Goal: Transaction & Acquisition: Purchase product/service

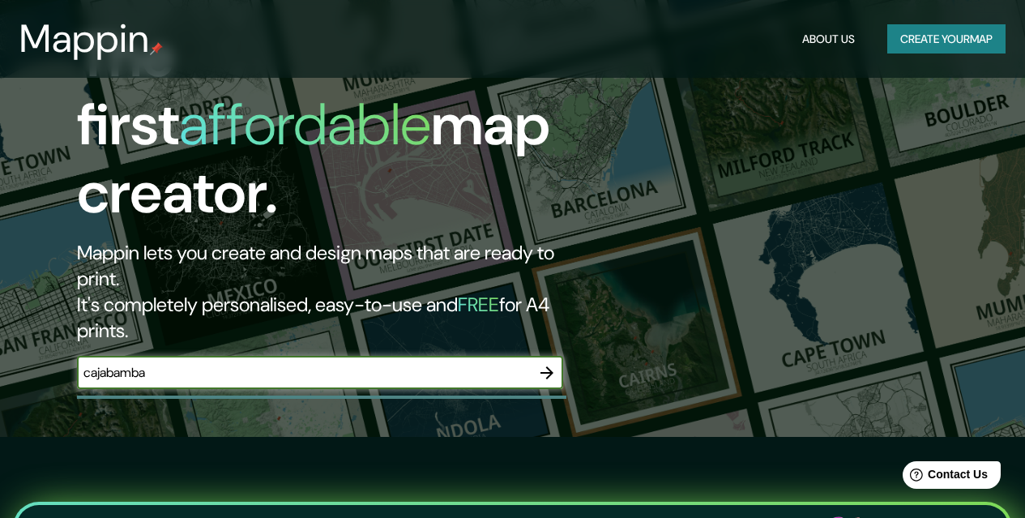
type input "cajabamba"
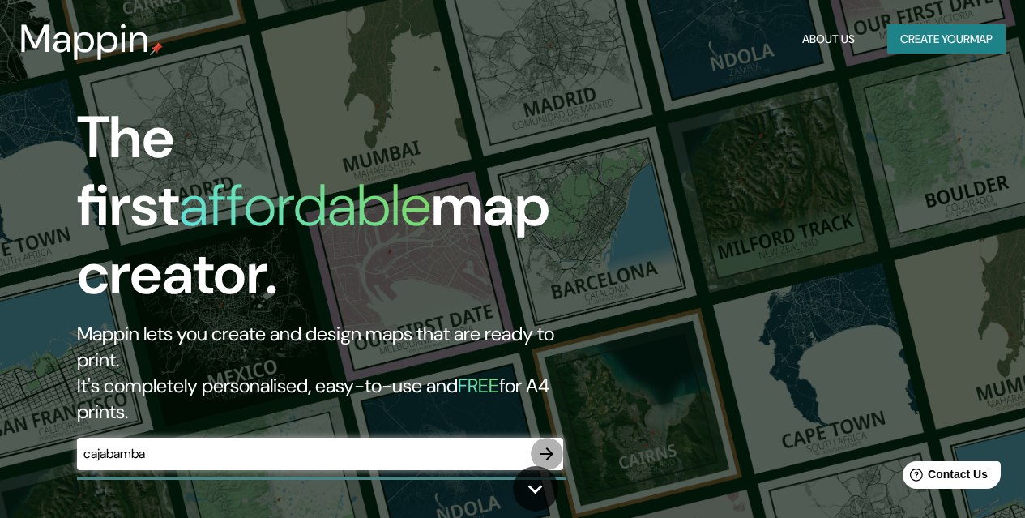
click at [544, 444] on icon "button" at bounding box center [546, 453] width 19 height 19
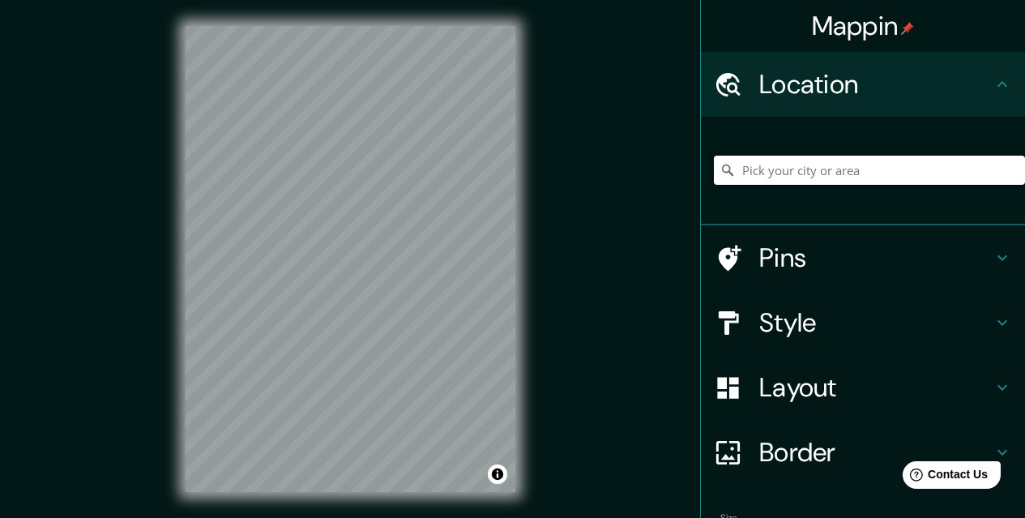
click at [806, 170] on input "Pick your city or area" at bounding box center [869, 170] width 311 height 29
drag, startPoint x: 732, startPoint y: 171, endPoint x: 1027, endPoint y: 173, distance: 295.7
click at [1024, 173] on html "Mappin Location [GEOGRAPHIC_DATA], [GEOGRAPHIC_DATA][PERSON_NAME], [GEOGRAPHIC_…" at bounding box center [512, 259] width 1025 height 518
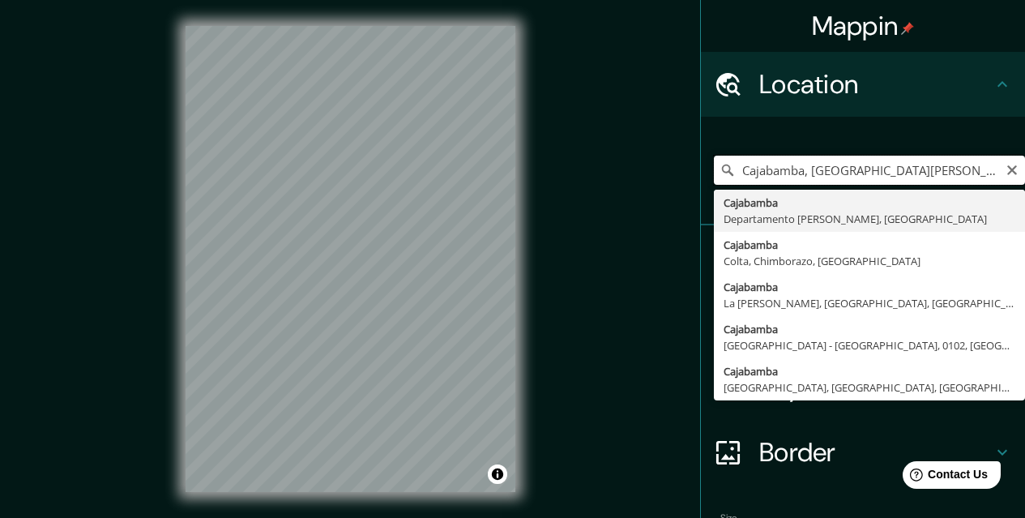
scroll to position [0, 0]
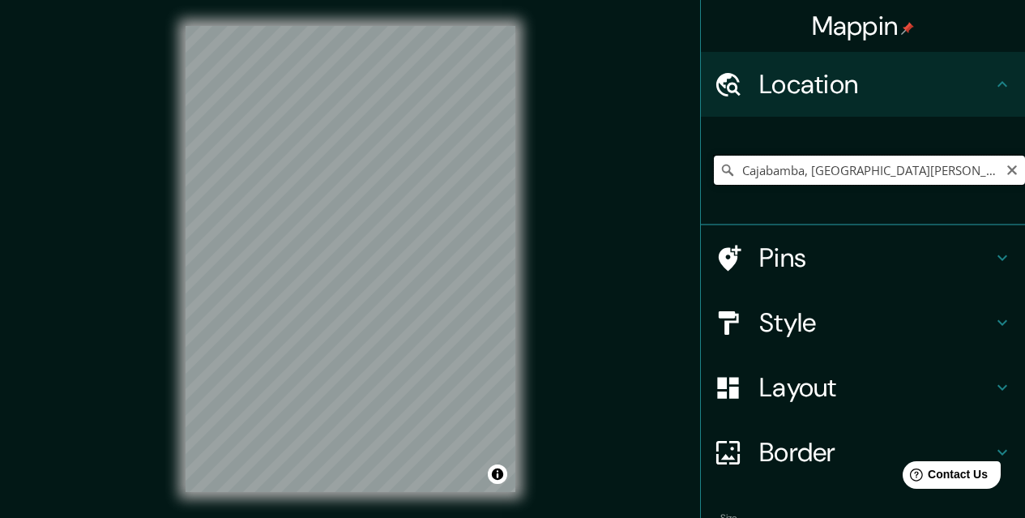
click at [730, 167] on input "Cajabamba, [GEOGRAPHIC_DATA][PERSON_NAME], [GEOGRAPHIC_DATA]" at bounding box center [869, 170] width 311 height 29
drag, startPoint x: 731, startPoint y: 168, endPoint x: 1036, endPoint y: 192, distance: 306.4
click at [1024, 192] on html "Mappin Location [GEOGRAPHIC_DATA], [GEOGRAPHIC_DATA][PERSON_NAME], [GEOGRAPHIC_…" at bounding box center [512, 259] width 1025 height 518
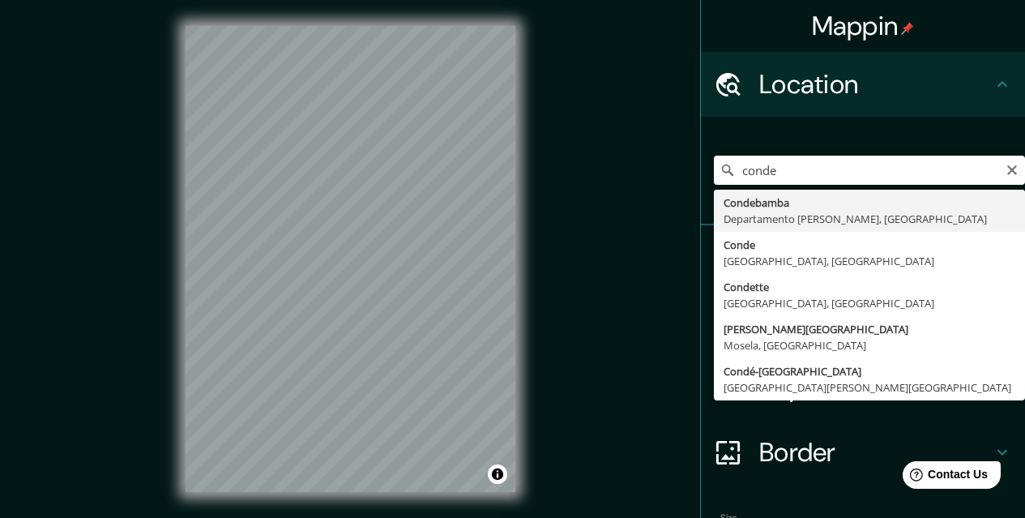
type input "Condebamba, Departamento [PERSON_NAME][GEOGRAPHIC_DATA], [GEOGRAPHIC_DATA]"
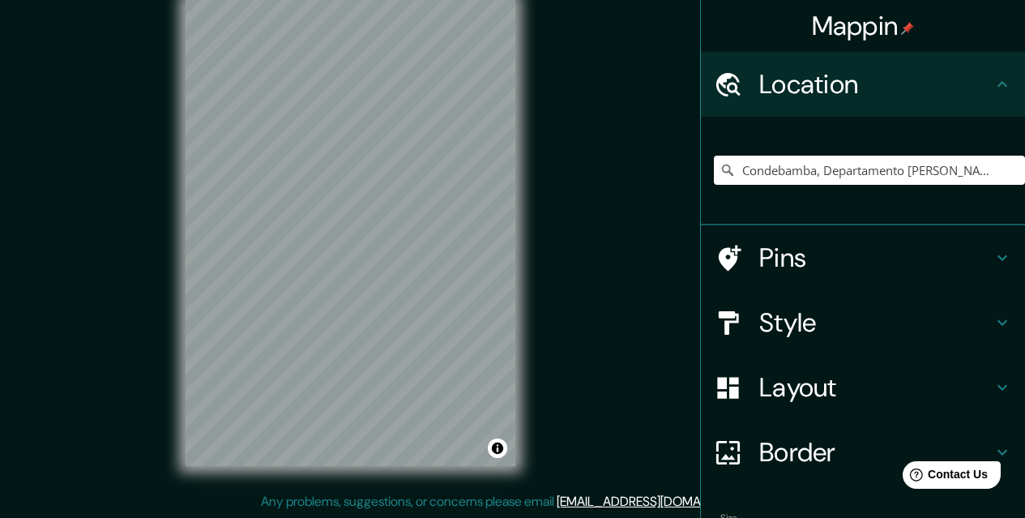
scroll to position [101, 0]
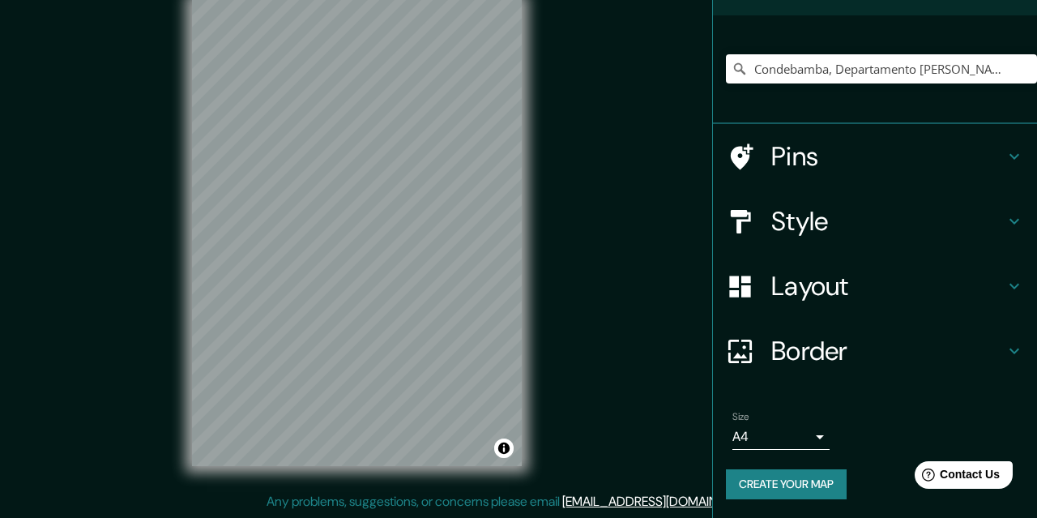
click at [787, 437] on body "Mappin Location [GEOGRAPHIC_DATA], [GEOGRAPHIC_DATA][PERSON_NAME], [GEOGRAPHIC_…" at bounding box center [518, 233] width 1037 height 518
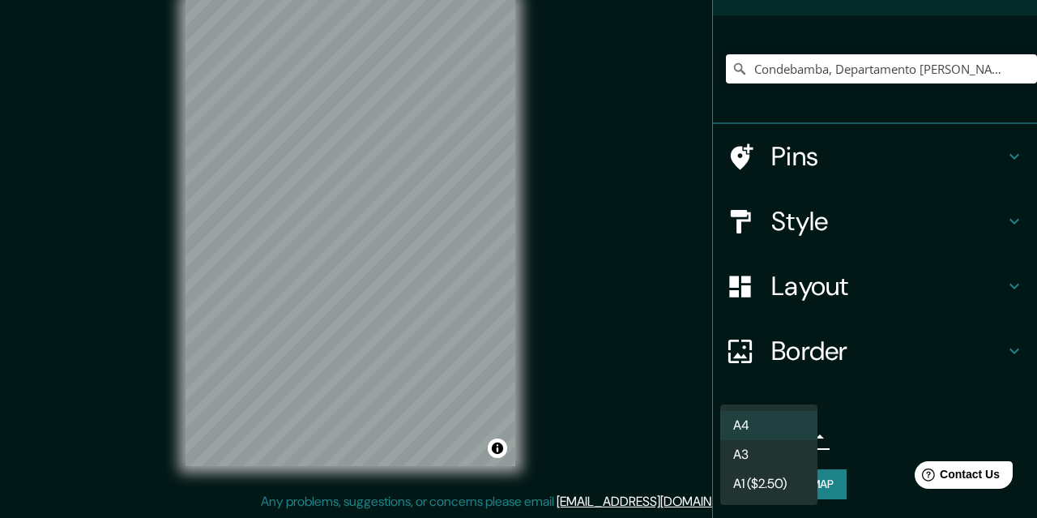
click at [774, 452] on li "A3" at bounding box center [768, 454] width 97 height 29
type input "a4"
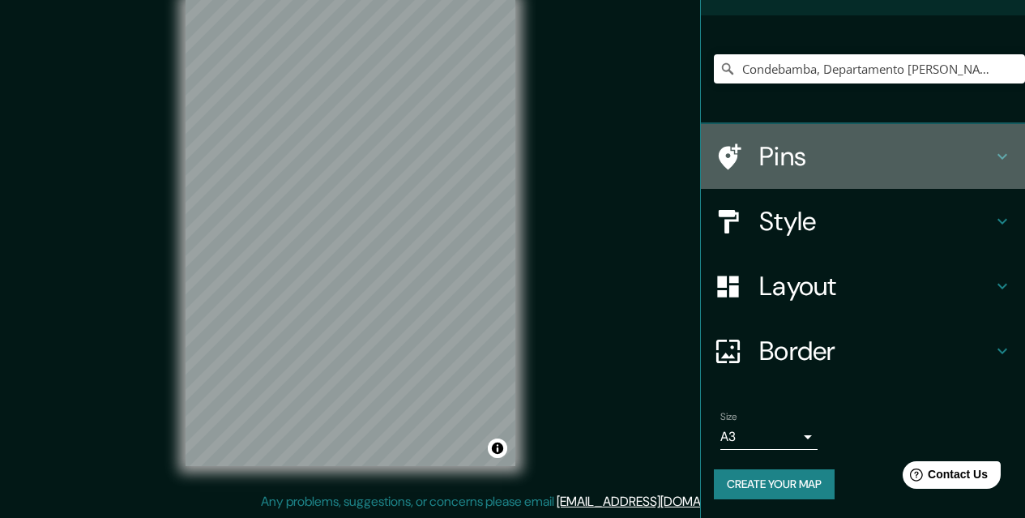
click at [820, 158] on h4 "Pins" at bounding box center [875, 156] width 233 height 32
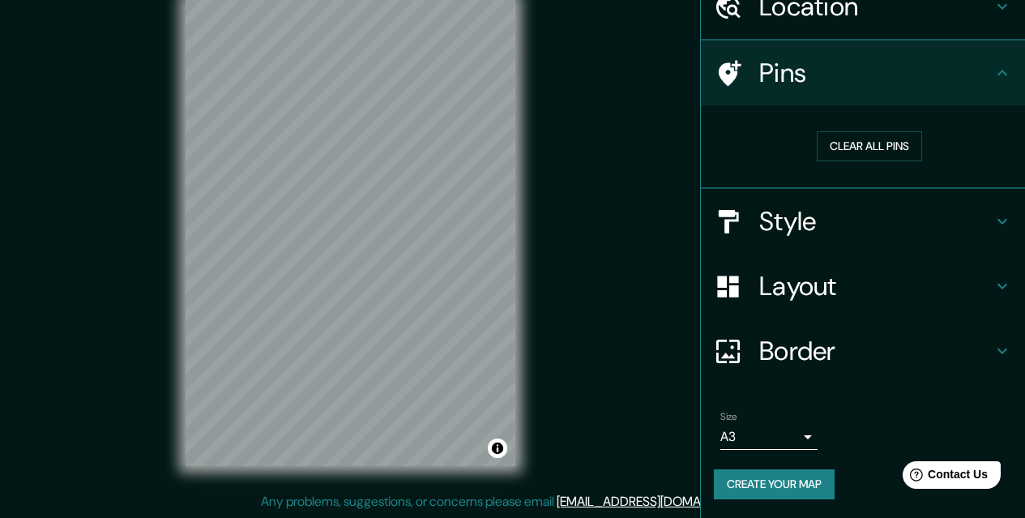
scroll to position [78, 0]
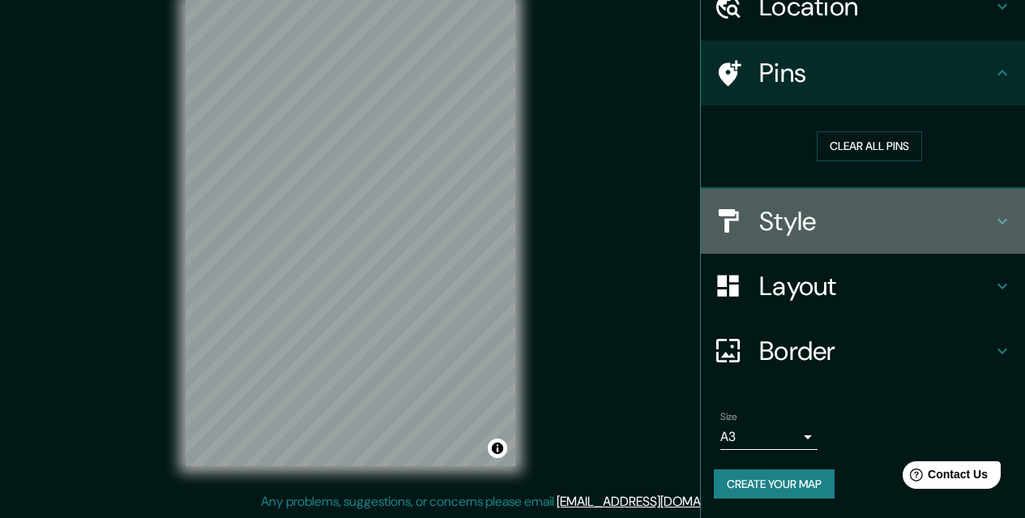
click at [821, 215] on h4 "Style" at bounding box center [875, 221] width 233 height 32
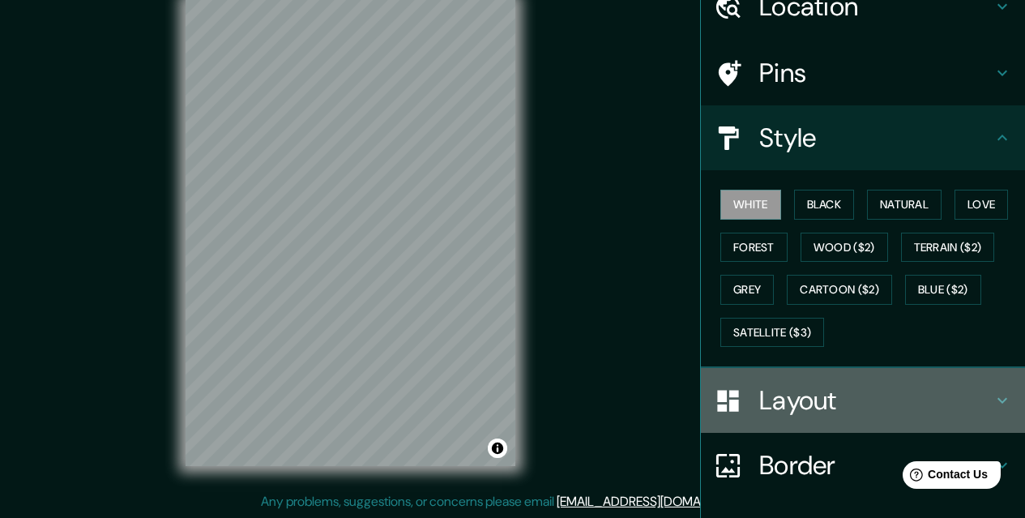
click at [794, 407] on h4 "Layout" at bounding box center [875, 400] width 233 height 32
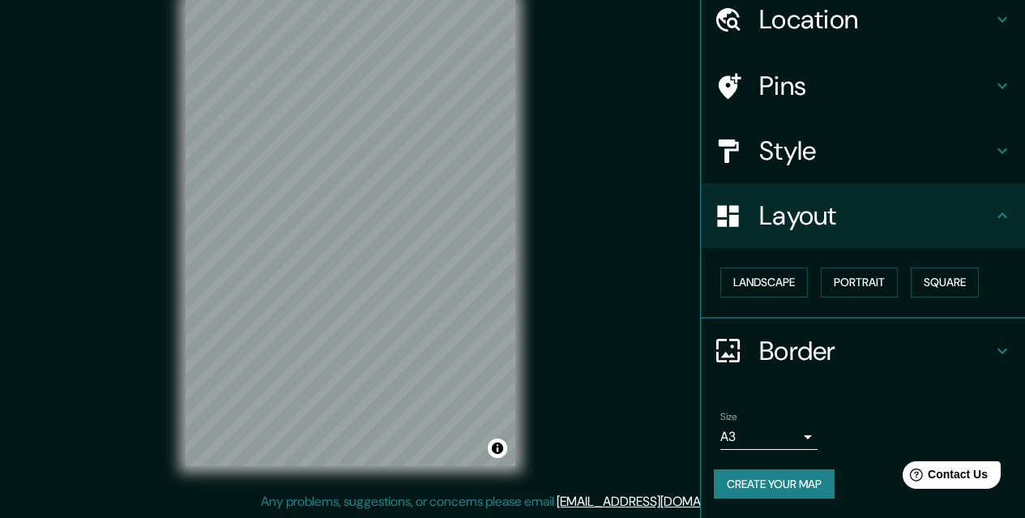
scroll to position [65, 0]
click at [899, 346] on h4 "Border" at bounding box center [875, 351] width 233 height 32
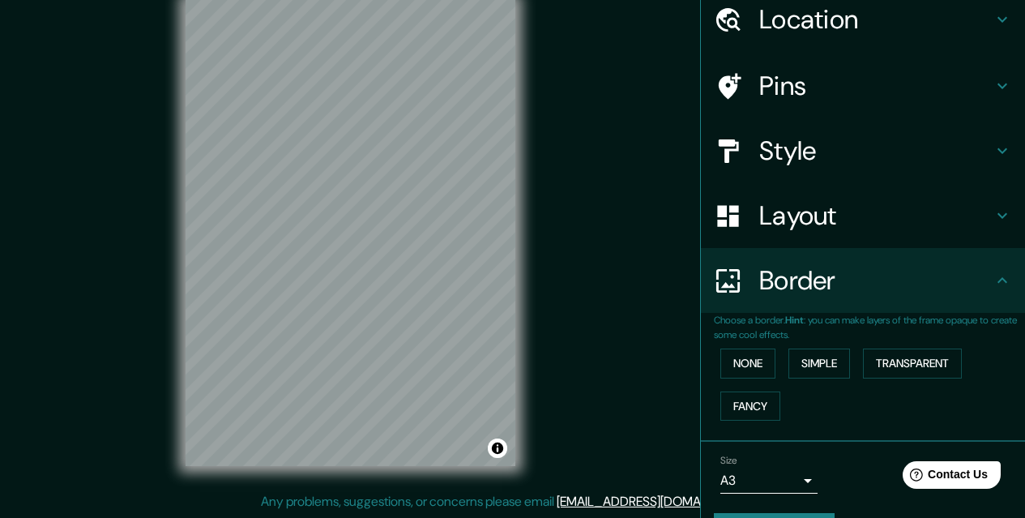
scroll to position [109, 0]
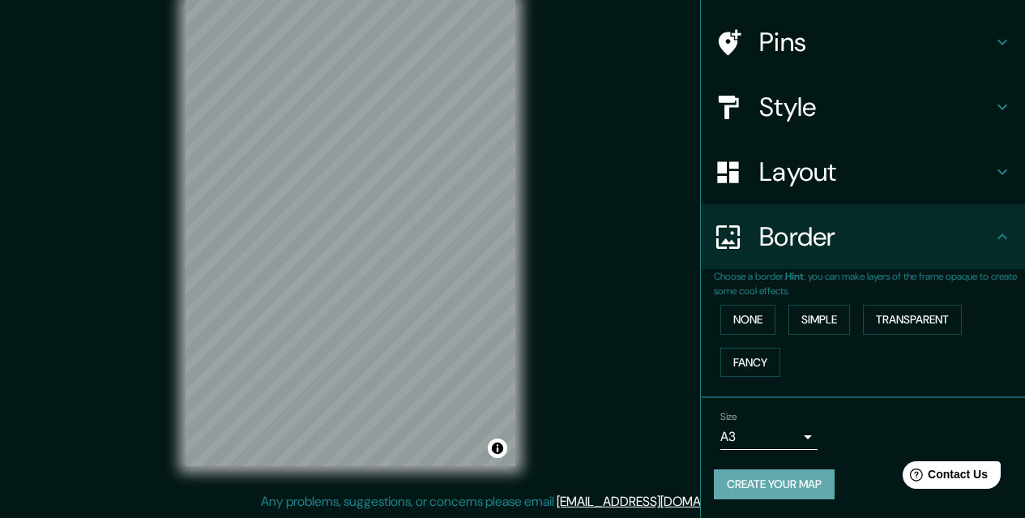
click at [792, 484] on button "Create your map" at bounding box center [774, 484] width 121 height 30
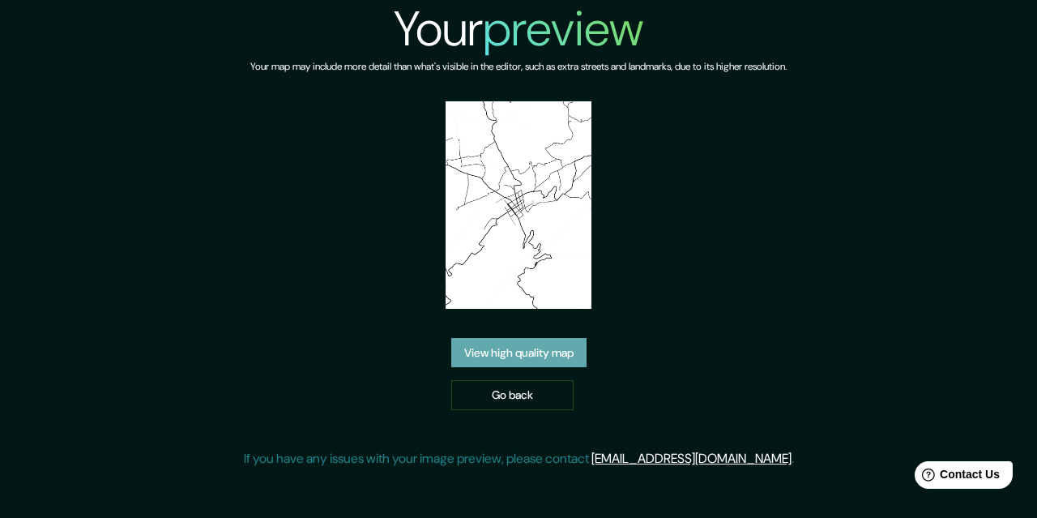
click at [555, 348] on link "View high quality map" at bounding box center [518, 353] width 135 height 30
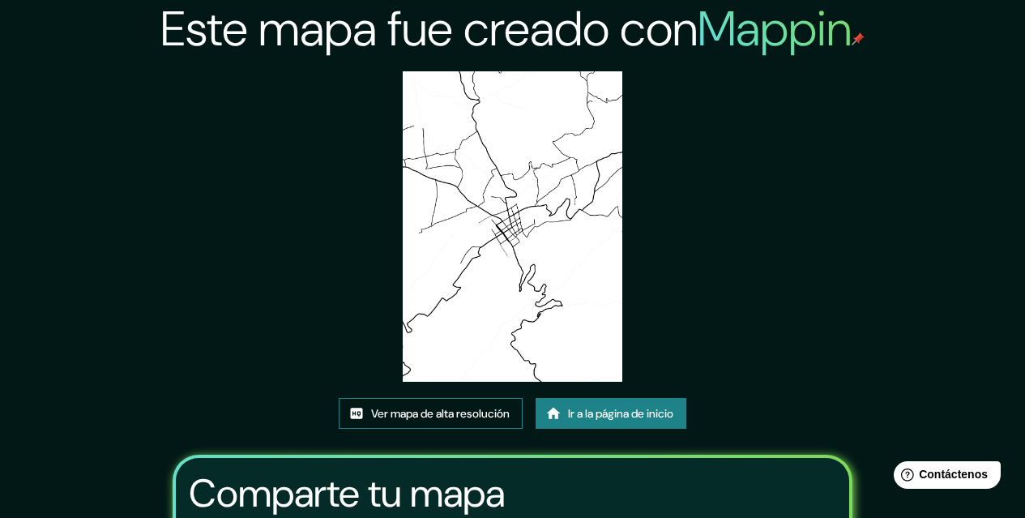
click at [459, 418] on font "Ver mapa de alta resolución" at bounding box center [440, 414] width 139 height 15
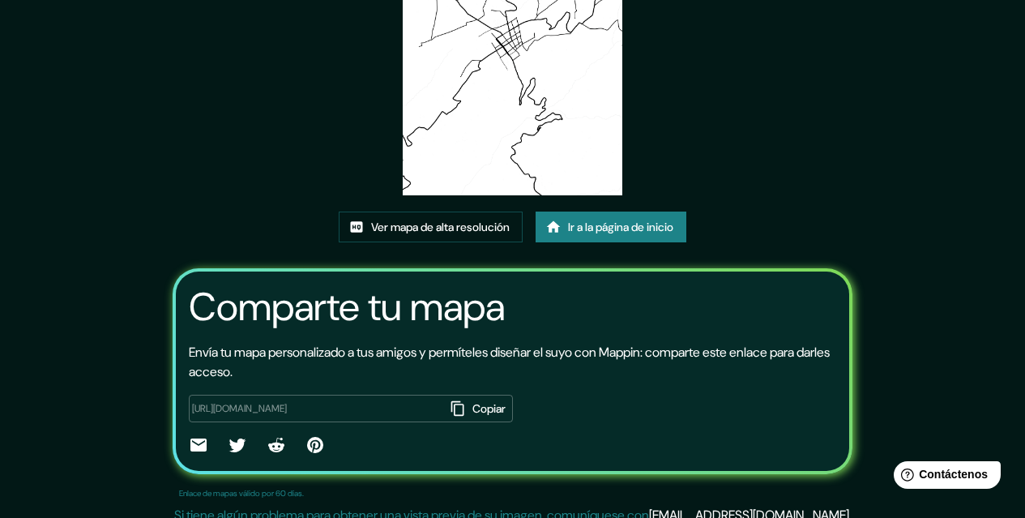
scroll to position [200, 0]
